Goal: Information Seeking & Learning: Learn about a topic

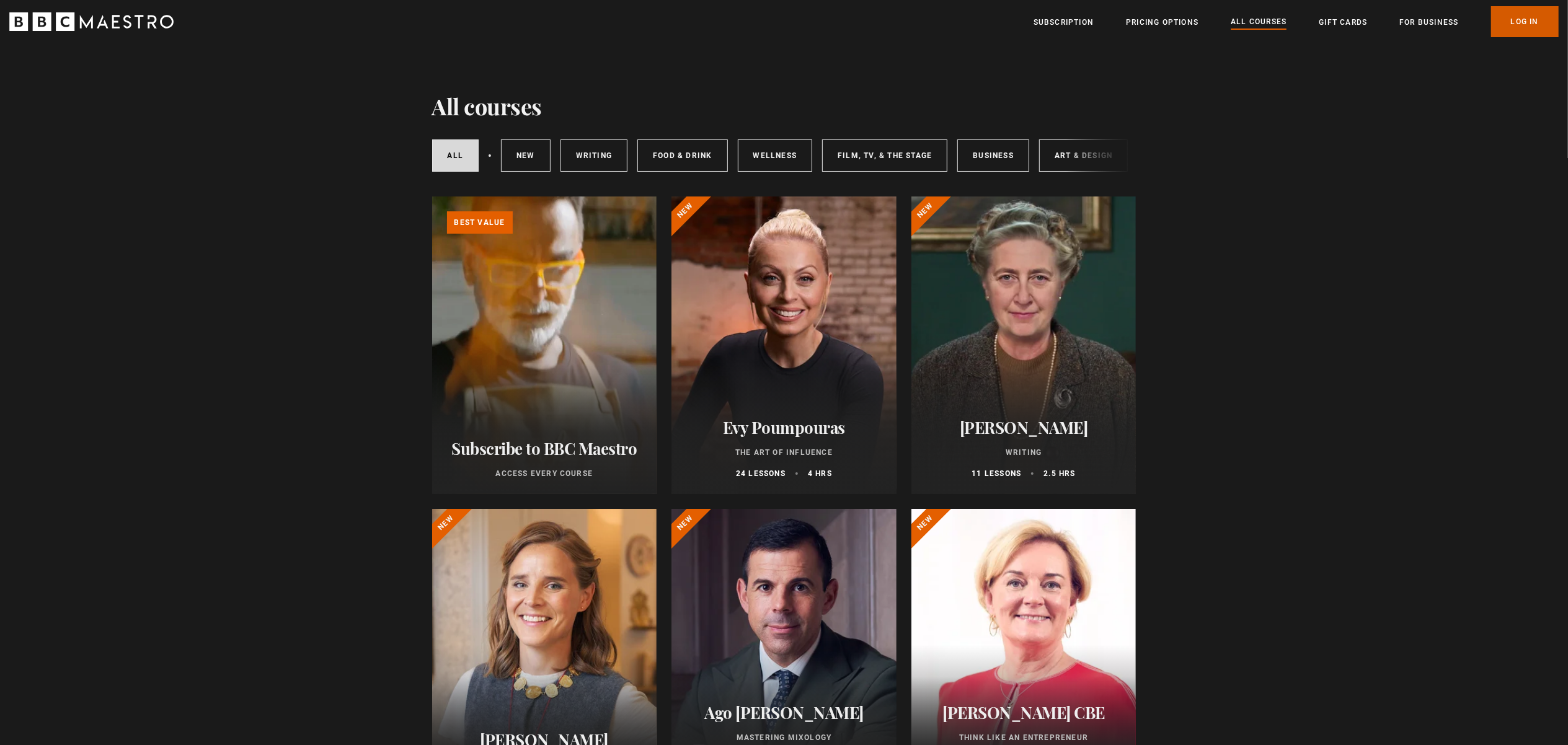
click at [1532, 22] on link "Log In" at bounding box center [1525, 21] width 68 height 31
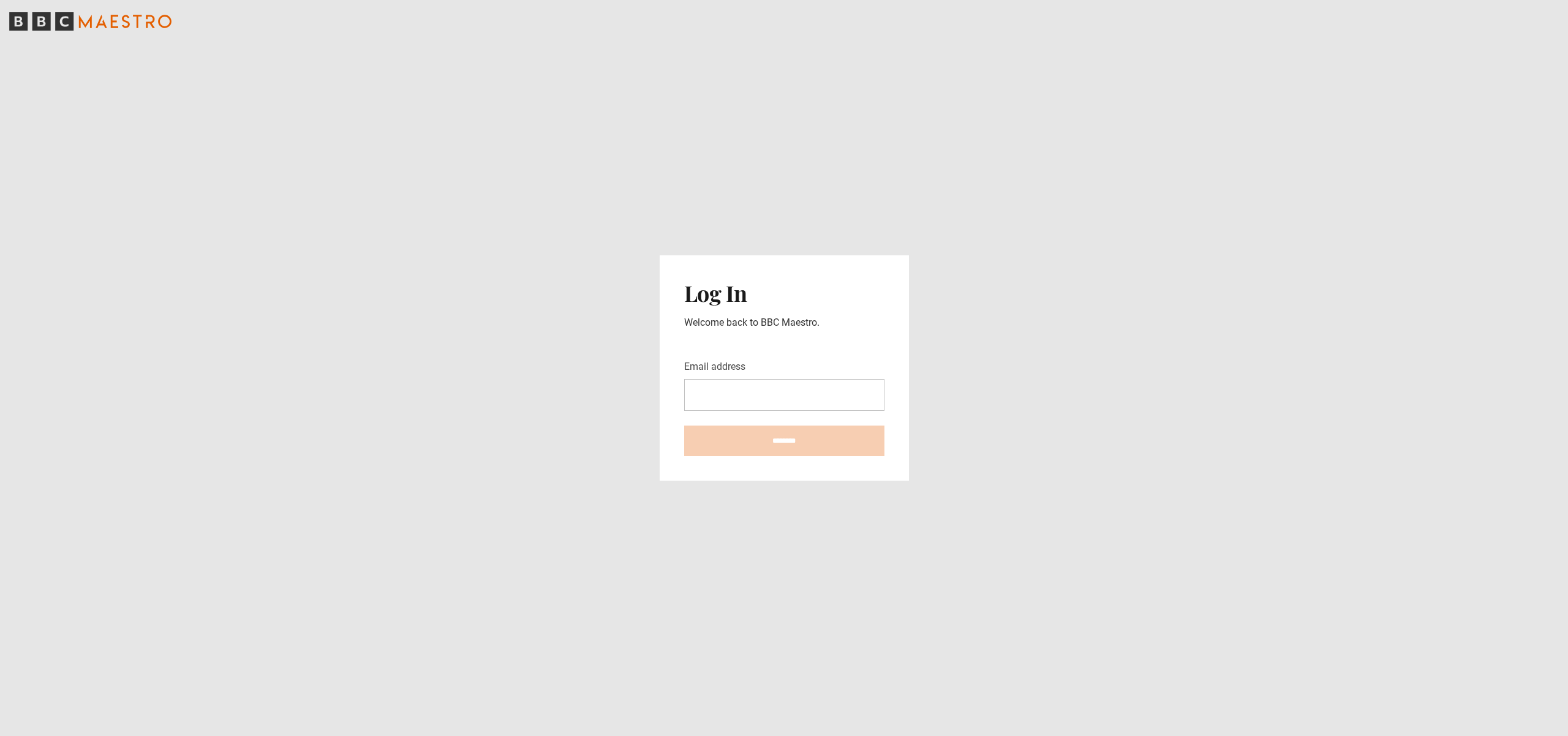
click at [700, 386] on input "Email address" at bounding box center [785, 395] width 201 height 32
type input "**********"
click at [795, 442] on input "********" at bounding box center [785, 440] width 201 height 31
type input "**********"
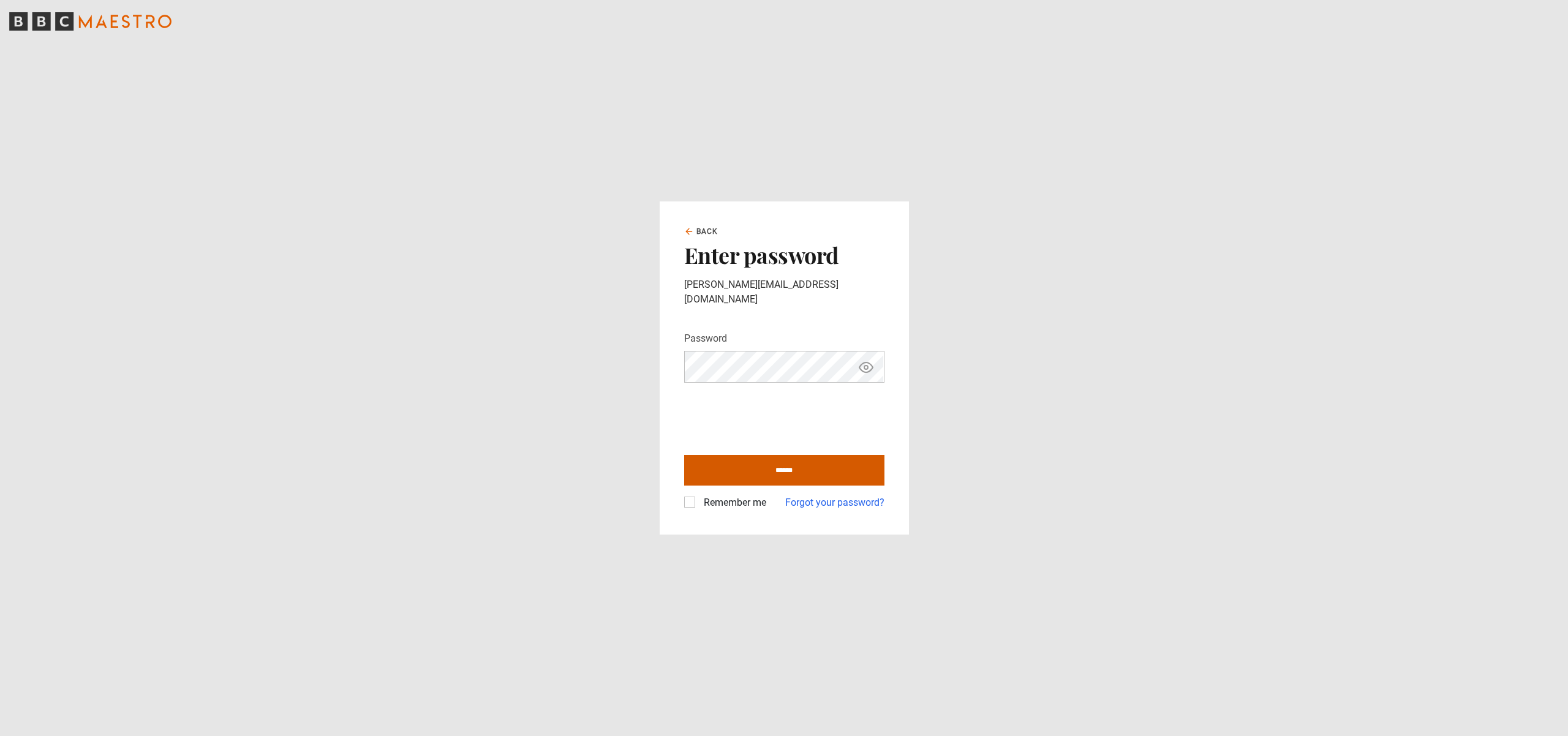
click at [787, 457] on input "******" at bounding box center [785, 470] width 201 height 31
type input "**********"
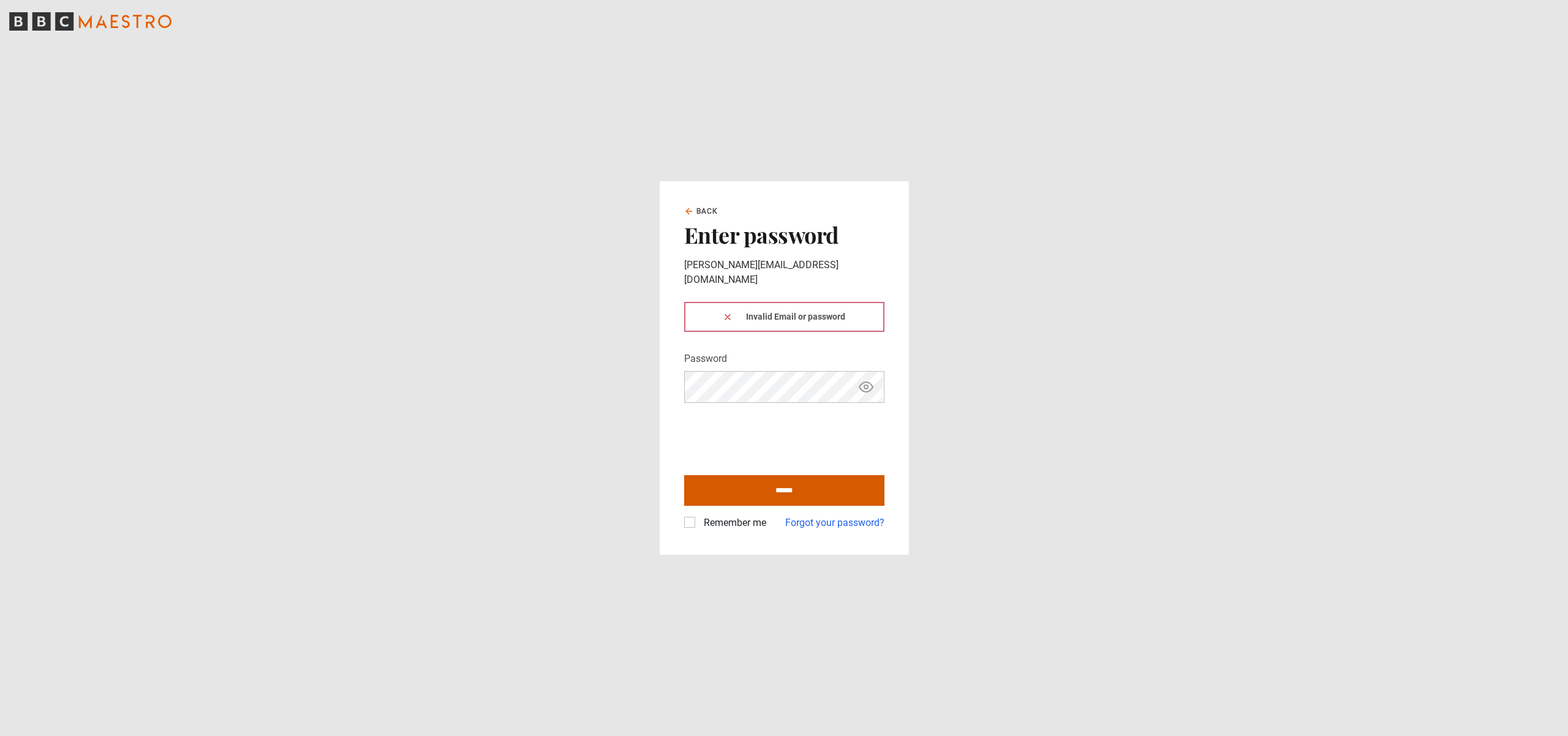
click at [792, 482] on input "******" at bounding box center [785, 490] width 201 height 31
type input "**********"
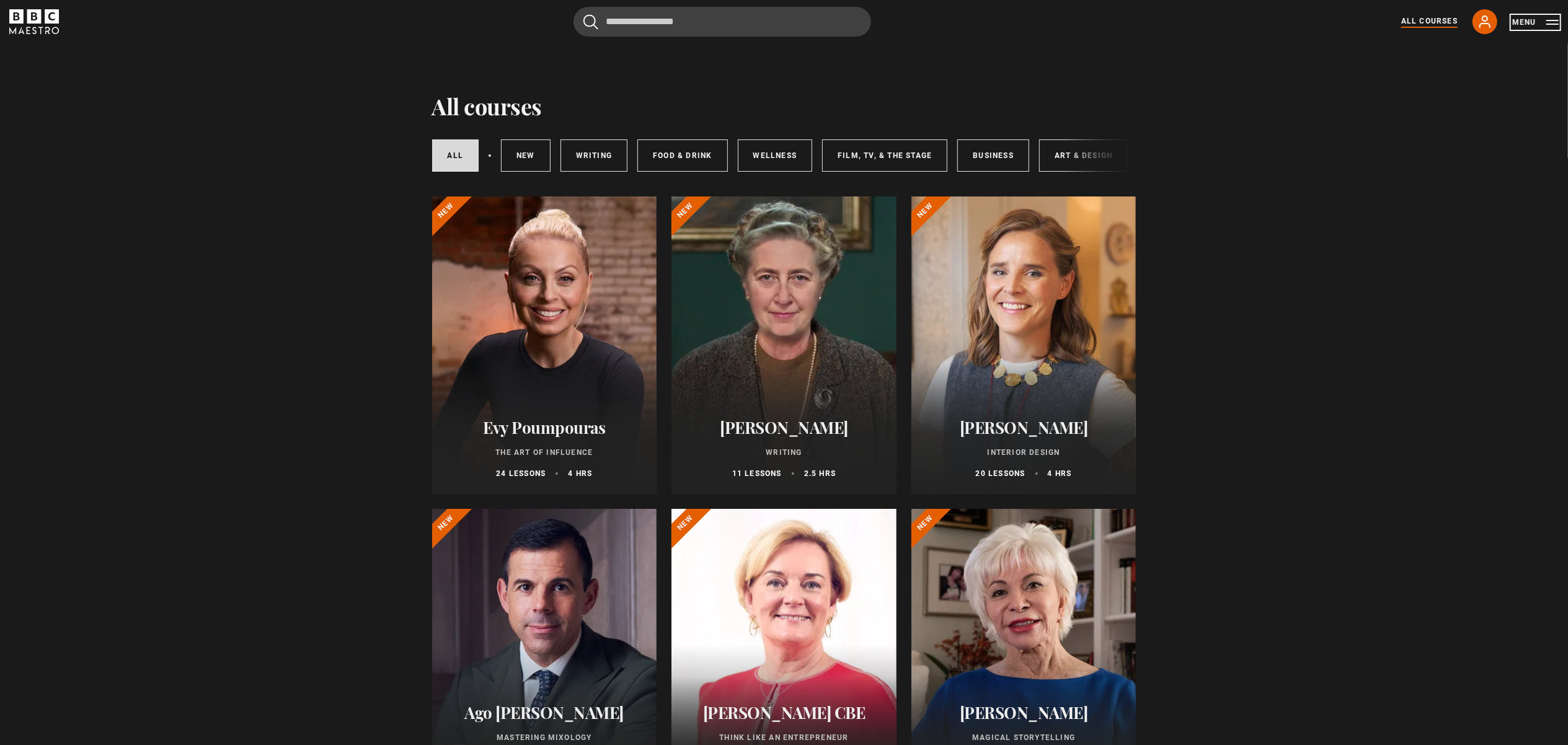
click at [1554, 25] on button "Menu" at bounding box center [1535, 22] width 47 height 13
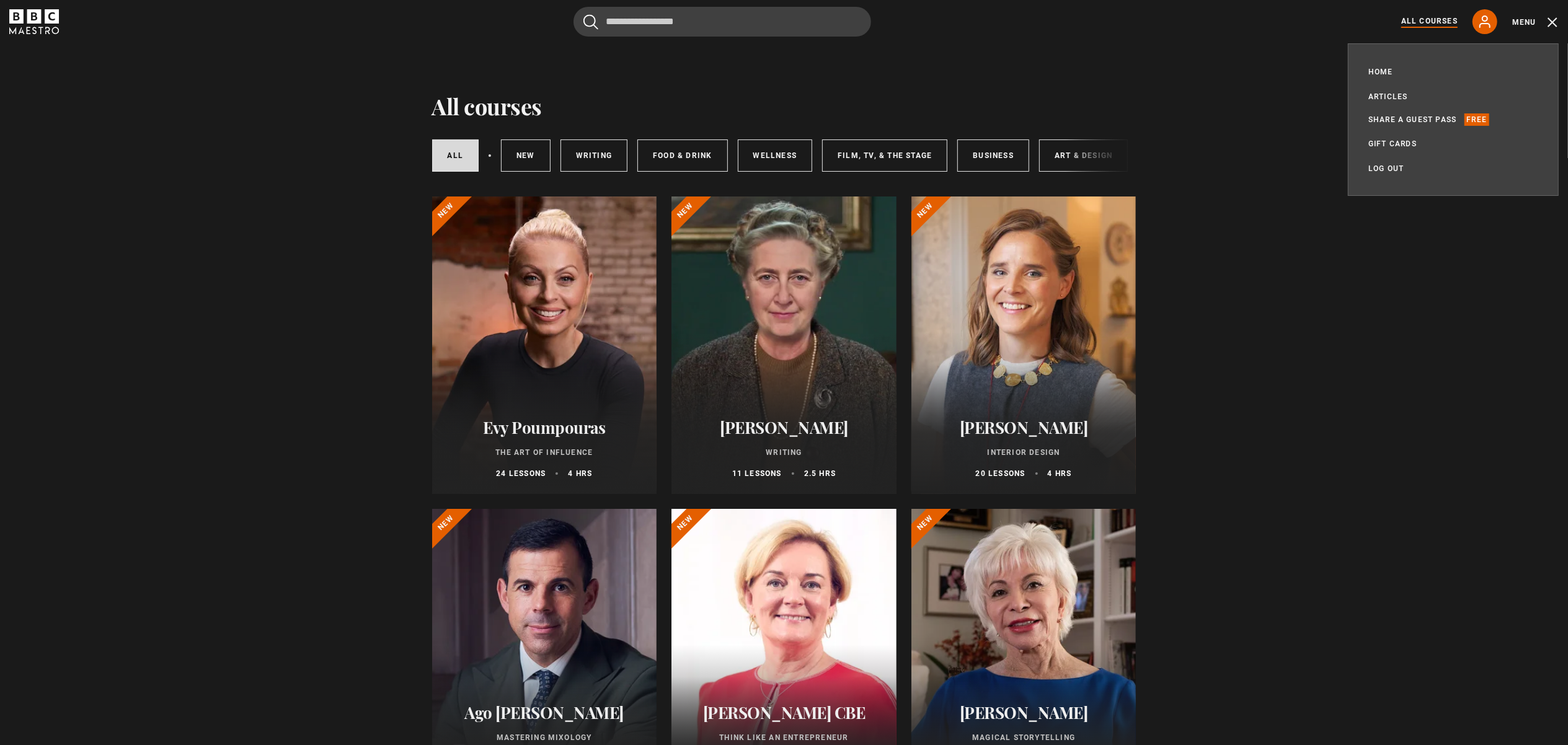
click at [679, 157] on link "Food & Drink" at bounding box center [682, 156] width 90 height 32
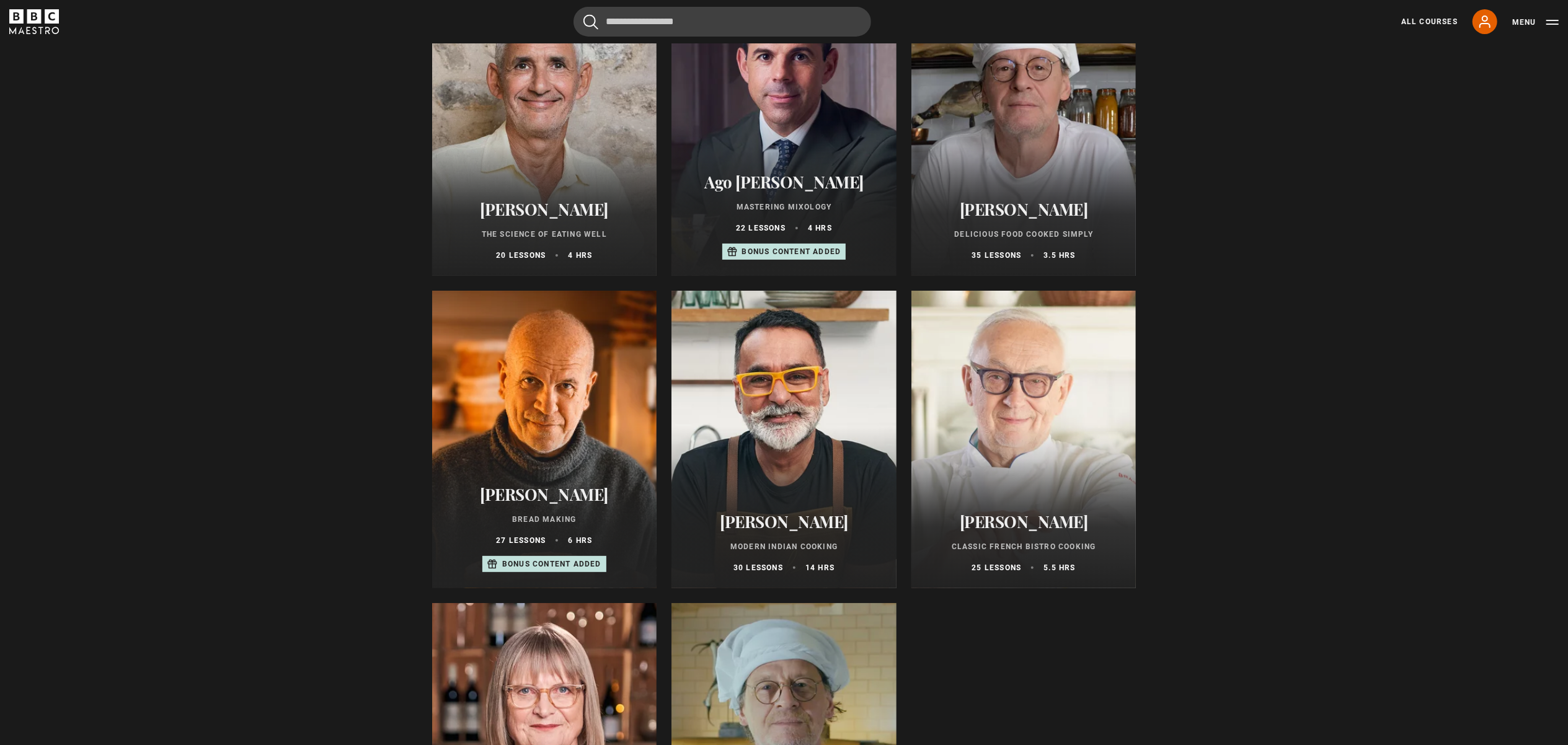
scroll to position [248, 0]
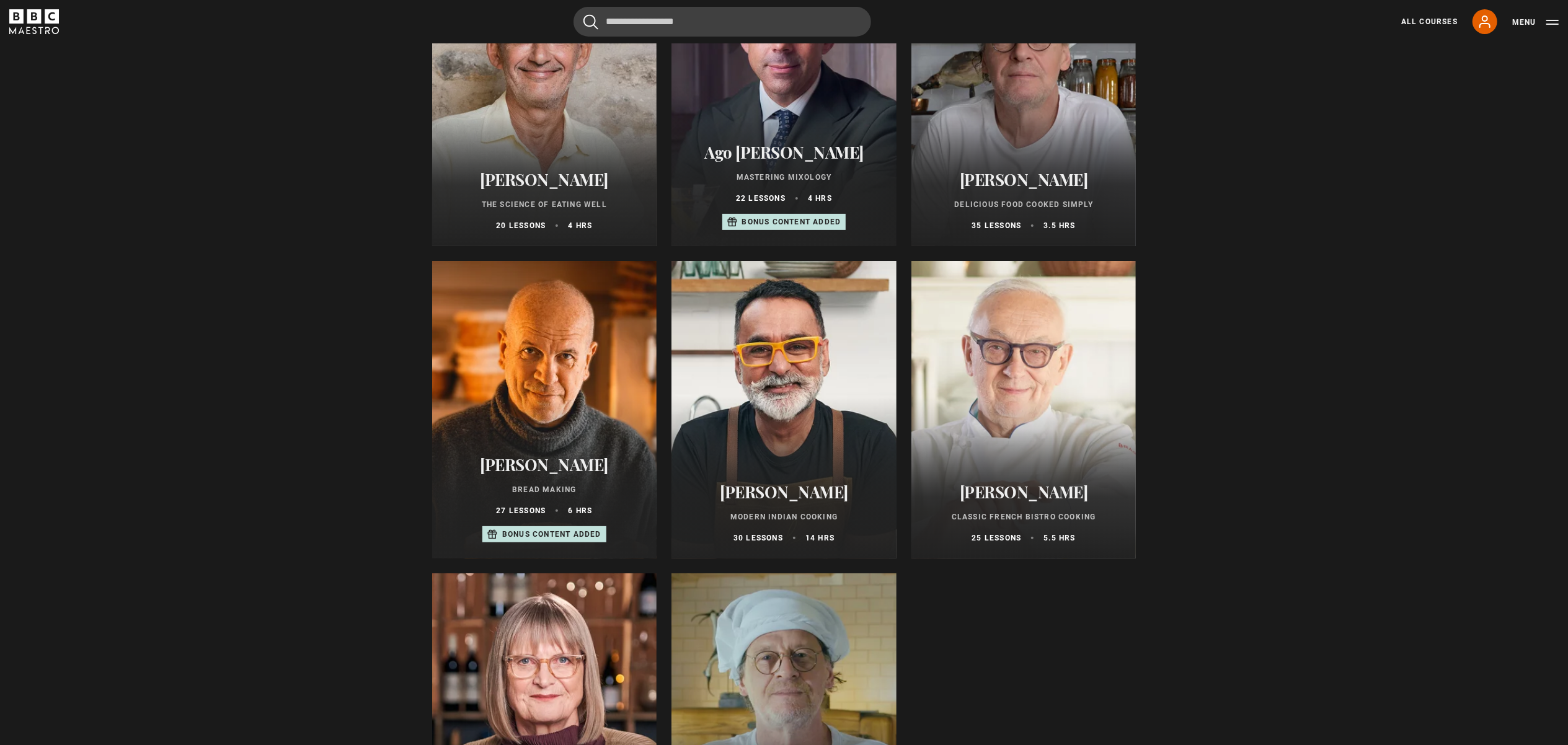
click at [996, 397] on div at bounding box center [1024, 410] width 225 height 298
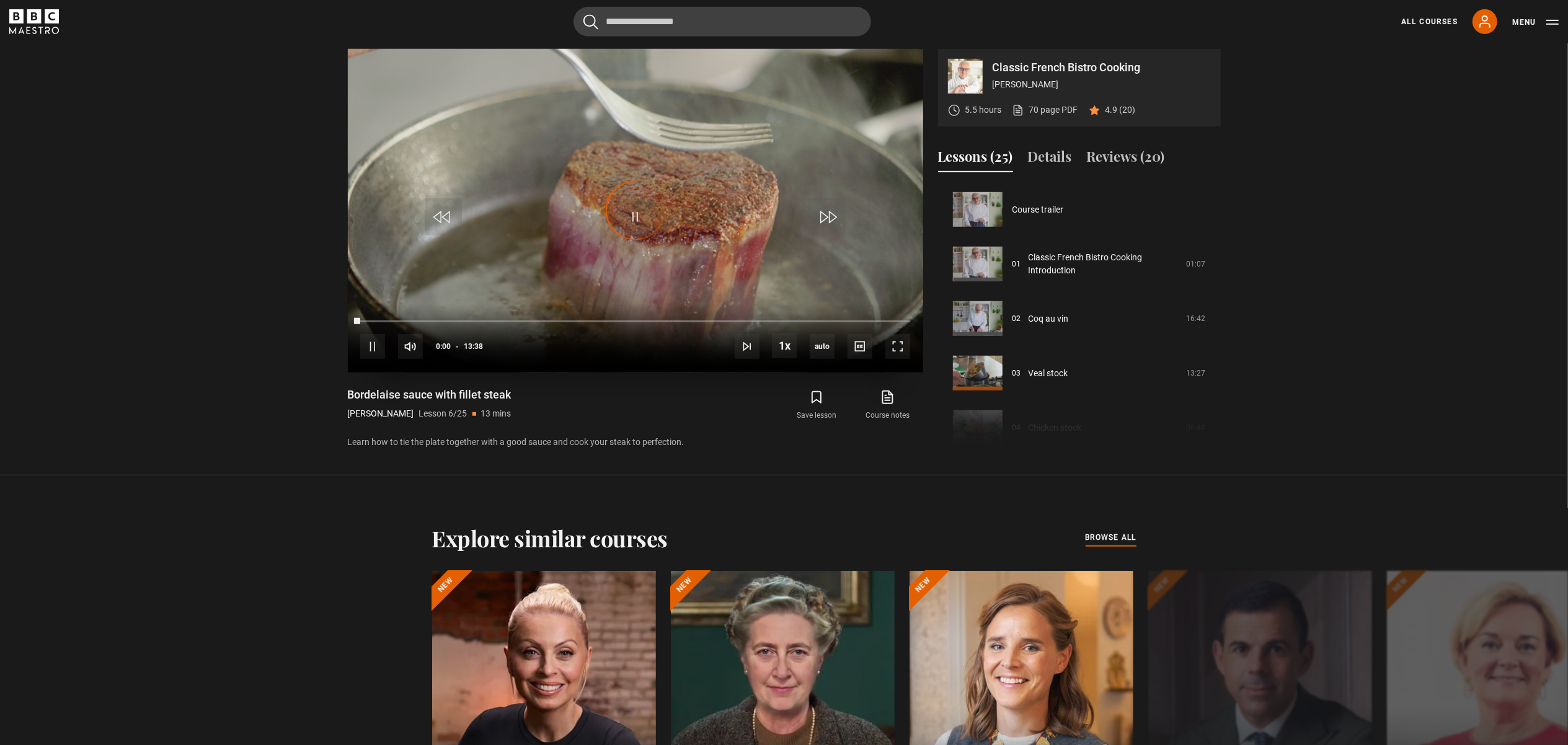
scroll to position [272, 0]
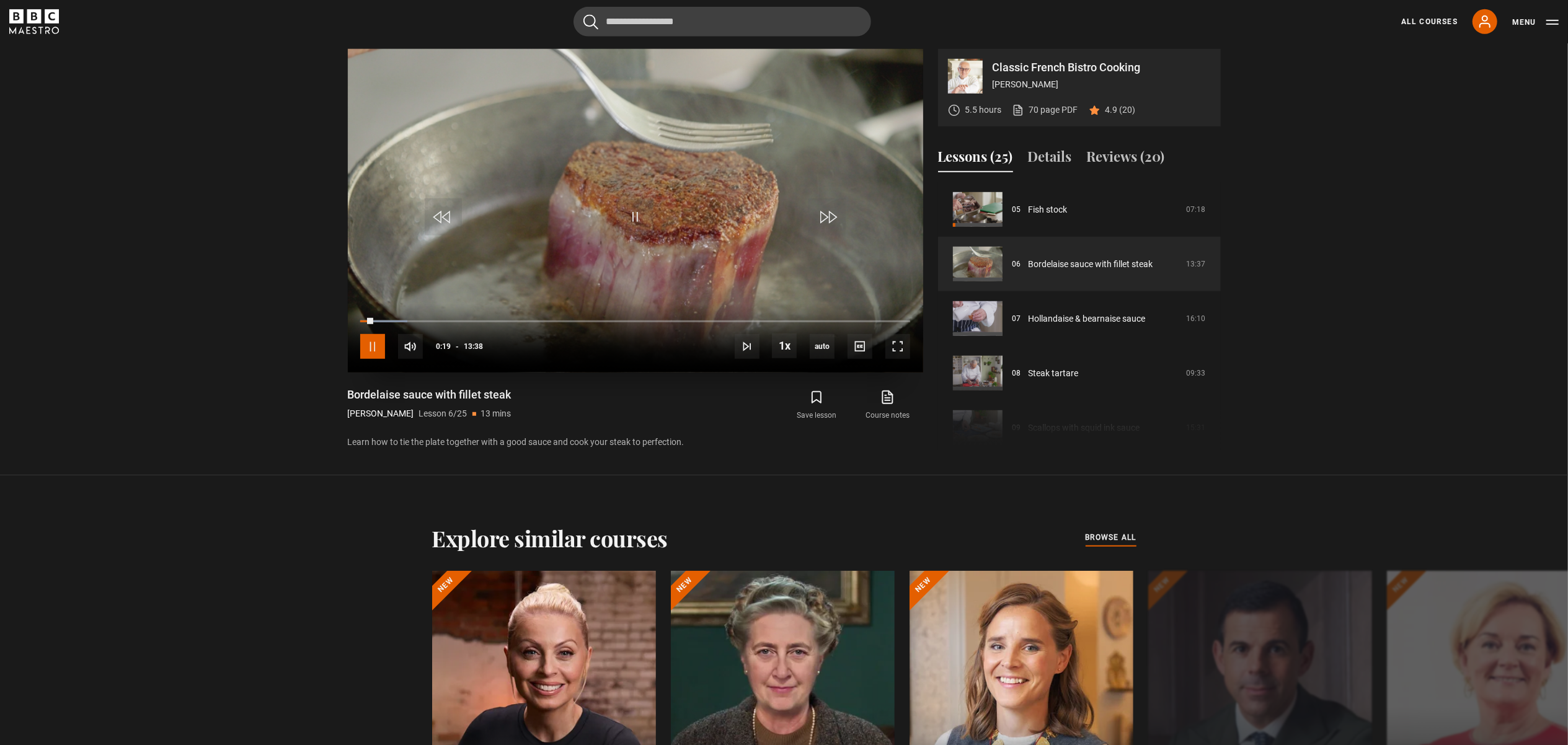
click at [372, 346] on span "Video Player" at bounding box center [372, 346] width 25 height 25
click at [371, 346] on span "Video Player" at bounding box center [372, 346] width 25 height 25
click at [370, 347] on span "Video Player" at bounding box center [372, 346] width 25 height 25
click at [376, 349] on span "Video Player" at bounding box center [372, 346] width 25 height 25
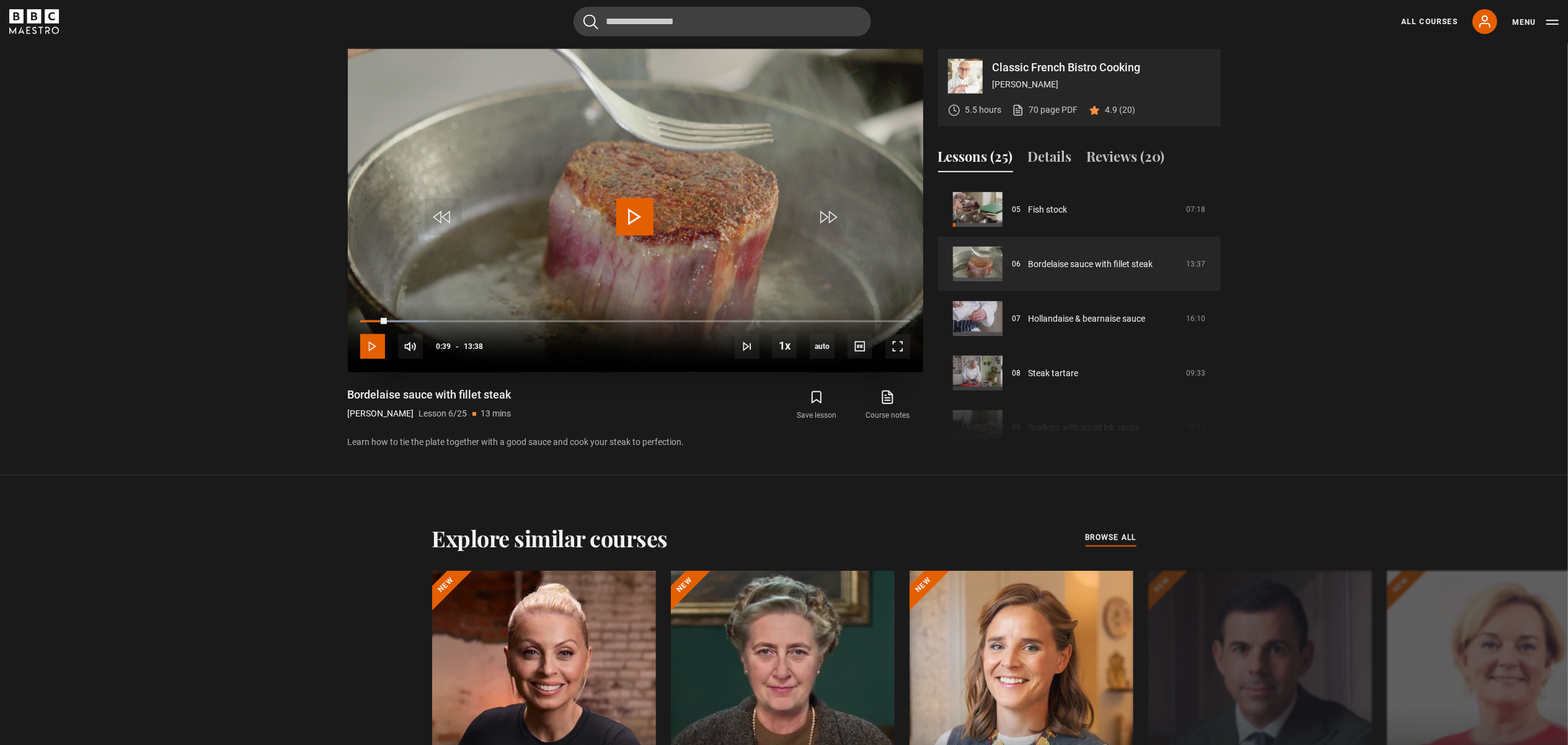
click at [375, 349] on span "Video Player" at bounding box center [372, 346] width 25 height 25
click at [459, 348] on div "60%" at bounding box center [454, 347] width 37 height 9
click at [658, 320] on div "Loaded : 56.85% 07:21 06:43" at bounding box center [635, 320] width 549 height 3
click at [829, 321] on div "11:37" at bounding box center [829, 320] width 2 height 3
click at [820, 322] on div "Loaded : 93.52% 11:24 11:24" at bounding box center [635, 320] width 549 height 3
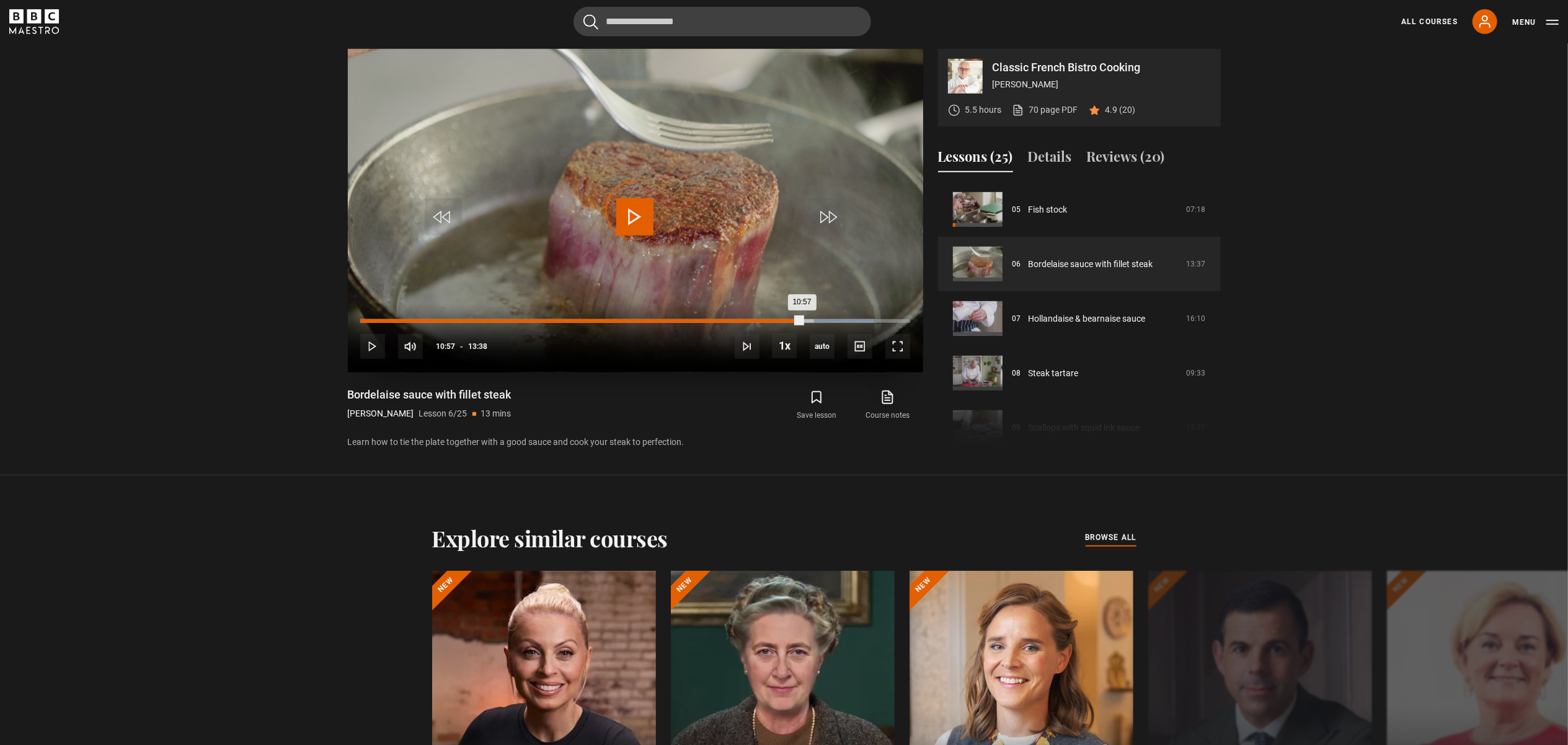
click at [802, 321] on div "Loaded : 93.52% 10:57 10:57" at bounding box center [635, 320] width 549 height 3
click at [846, 320] on div "Loaded : 93.52% 12:02 11:45" at bounding box center [635, 320] width 549 height 3
click at [866, 321] on div "12:30" at bounding box center [866, 320] width 2 height 3
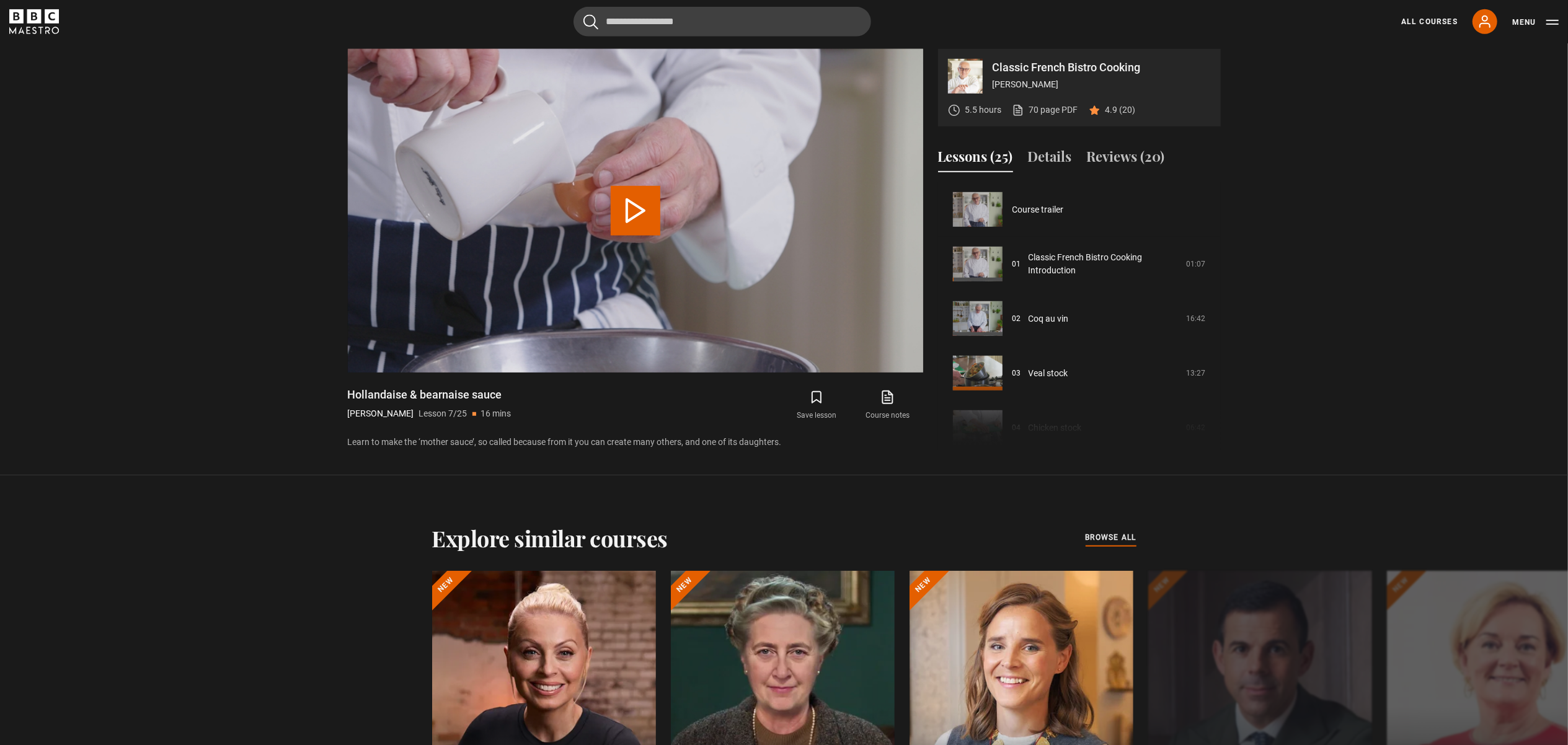
scroll to position [327, 0]
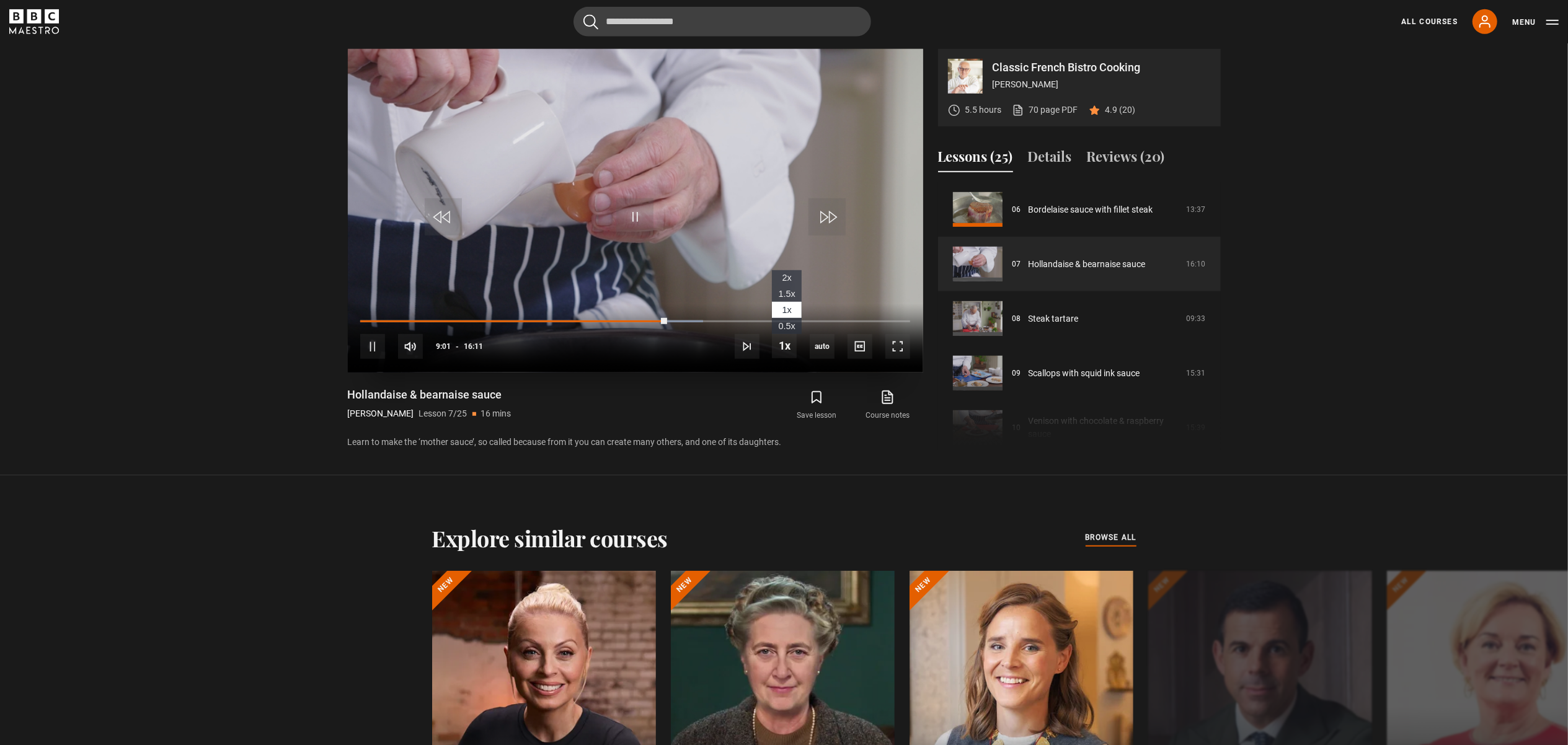
click at [790, 293] on span "1.5x" at bounding box center [787, 294] width 17 height 10
click at [718, 321] on div "Loaded : 69.00% 10:32 10:09" at bounding box center [635, 320] width 549 height 3
click at [737, 321] on div "Loaded : 73.12% 11:05 11:05" at bounding box center [635, 320] width 549 height 3
click at [750, 322] on div "Loaded : 74.67% 11:26 11:06" at bounding box center [635, 320] width 549 height 3
click at [777, 320] on div "Loaded : 77.75% 12:16 11:33" at bounding box center [635, 320] width 549 height 3
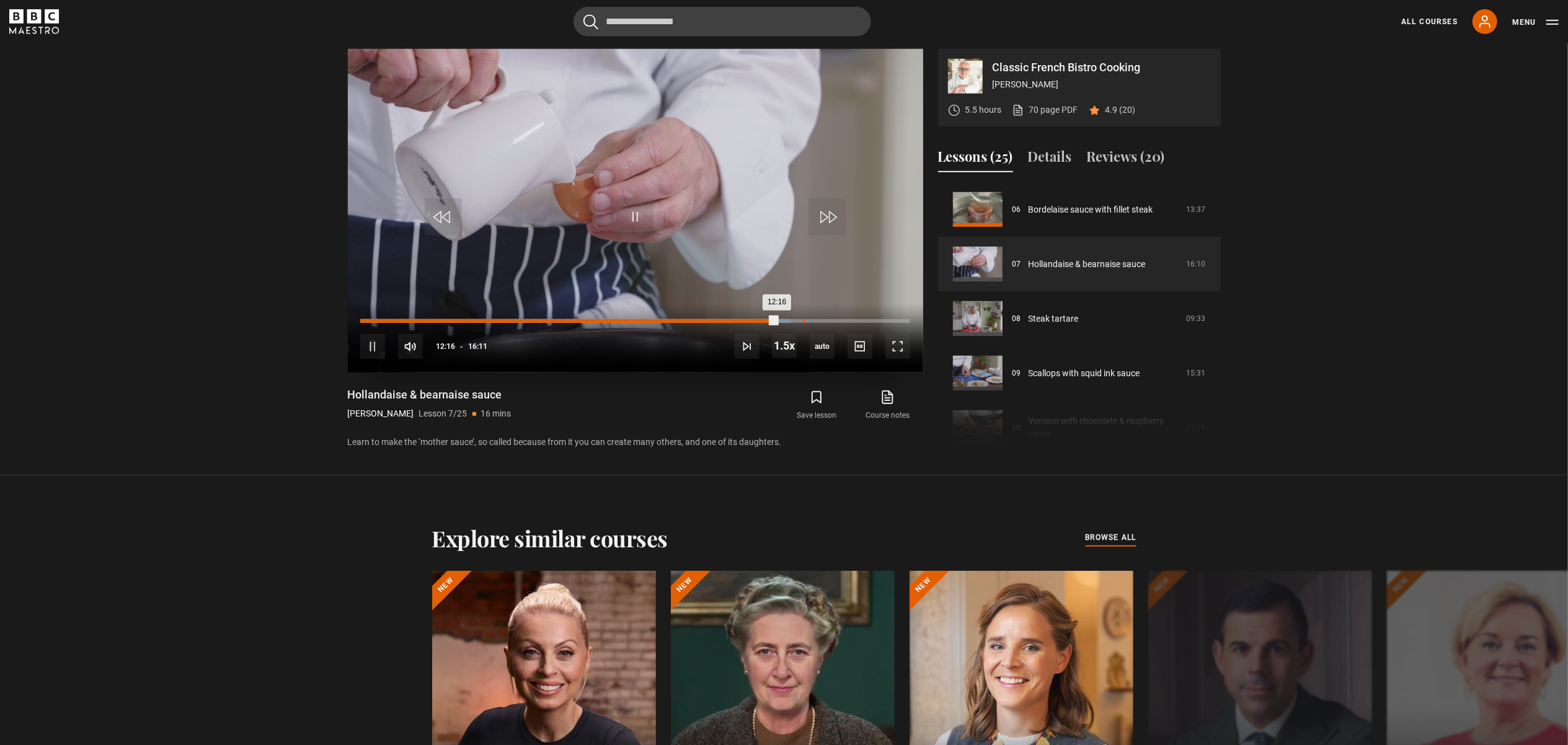
click at [804, 321] on div "Loaded : 78.27% 13:03 12:16" at bounding box center [635, 320] width 549 height 3
click at [844, 321] on div "Loaded : 90.63% 14:14 13:40" at bounding box center [635, 320] width 549 height 3
click at [862, 321] on div "Loaded : 93.20% 14:47 14:16" at bounding box center [635, 320] width 549 height 3
click at [892, 323] on div "Loaded : 100.00% 15:37 15:17" at bounding box center [635, 320] width 549 height 3
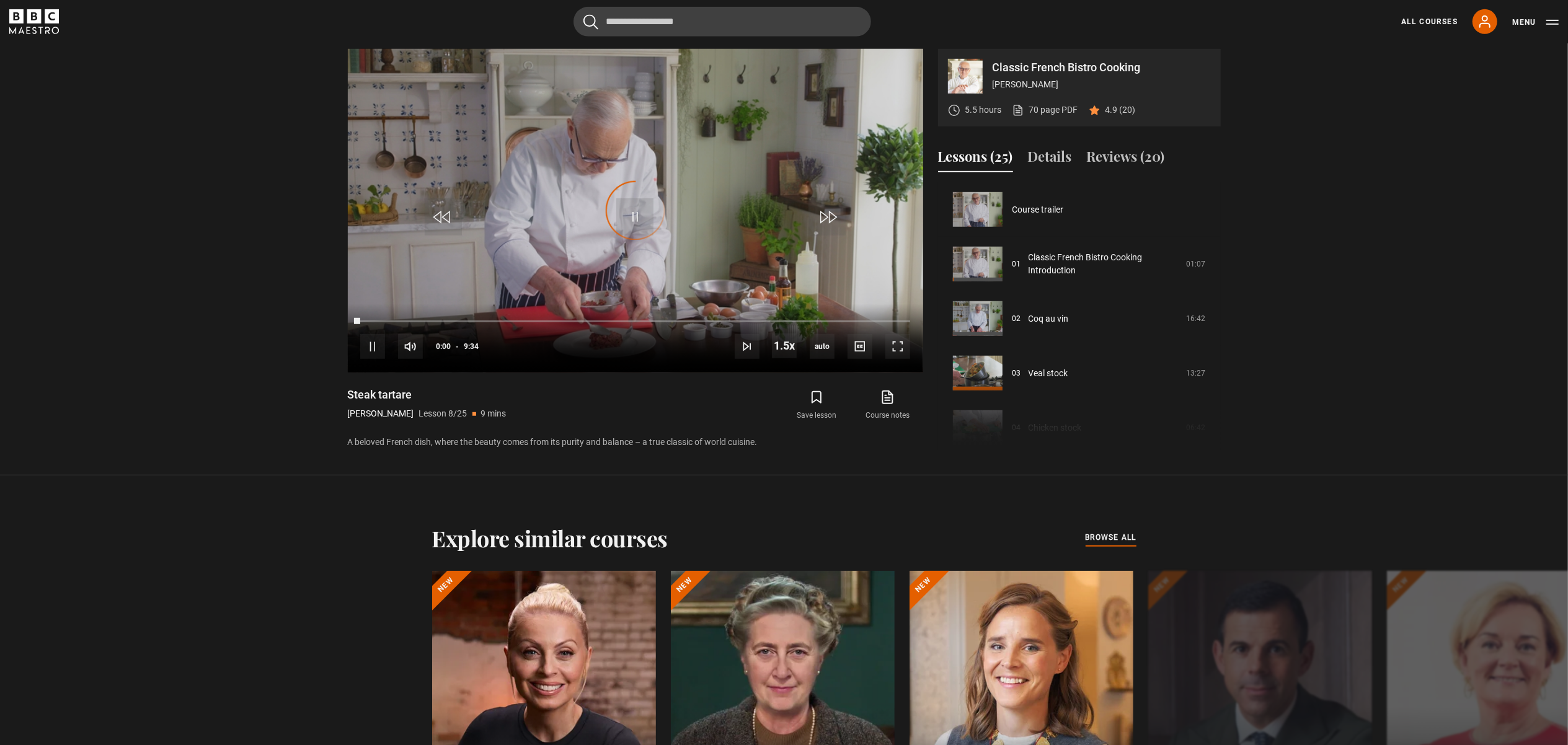
scroll to position [381, 0]
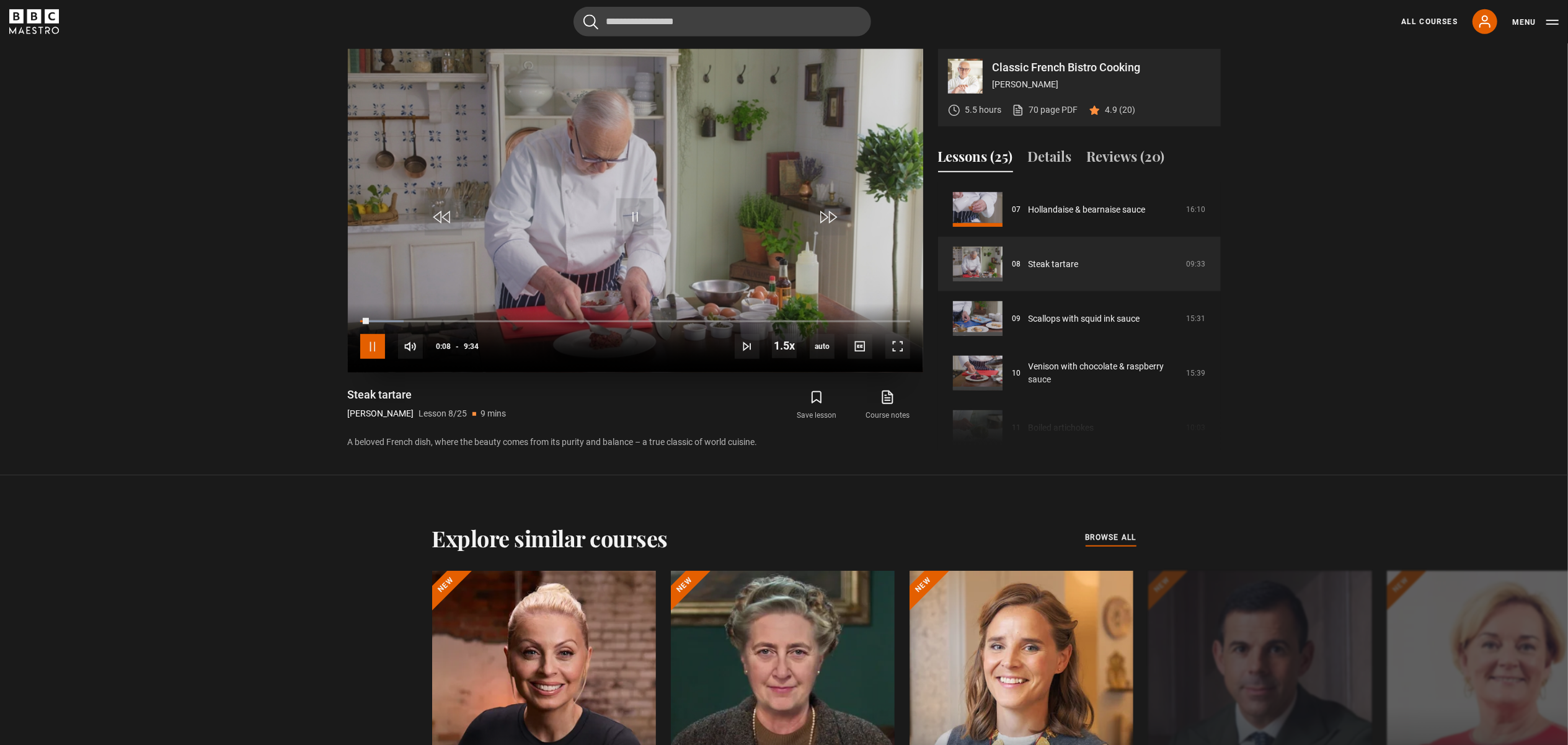
click at [372, 347] on span "Video Player" at bounding box center [372, 346] width 25 height 25
